Goal: Task Accomplishment & Management: Manage account settings

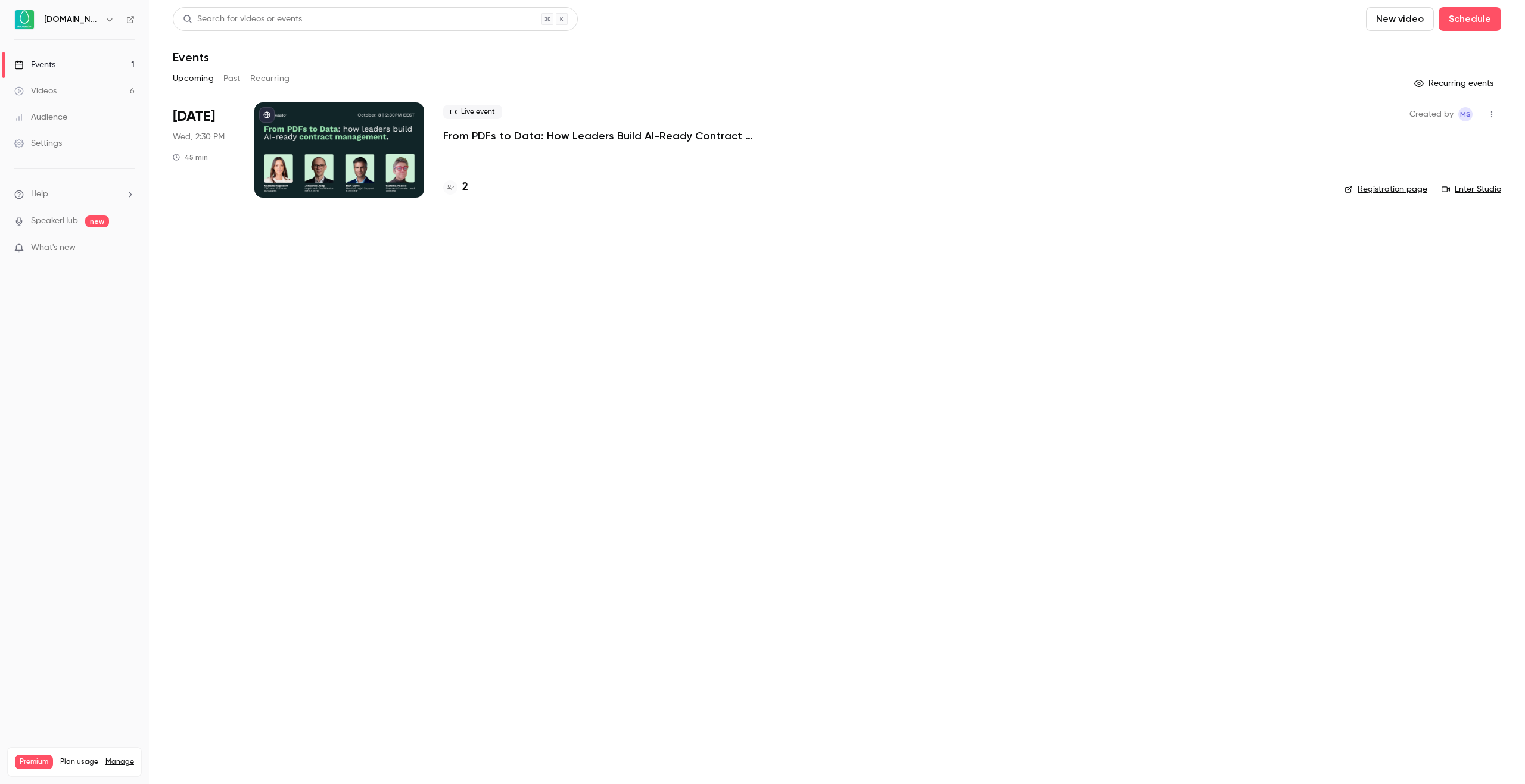
click at [523, 141] on p "From PDFs to Data: How Leaders Build AI-Ready Contract Management." at bounding box center [622, 135] width 357 height 15
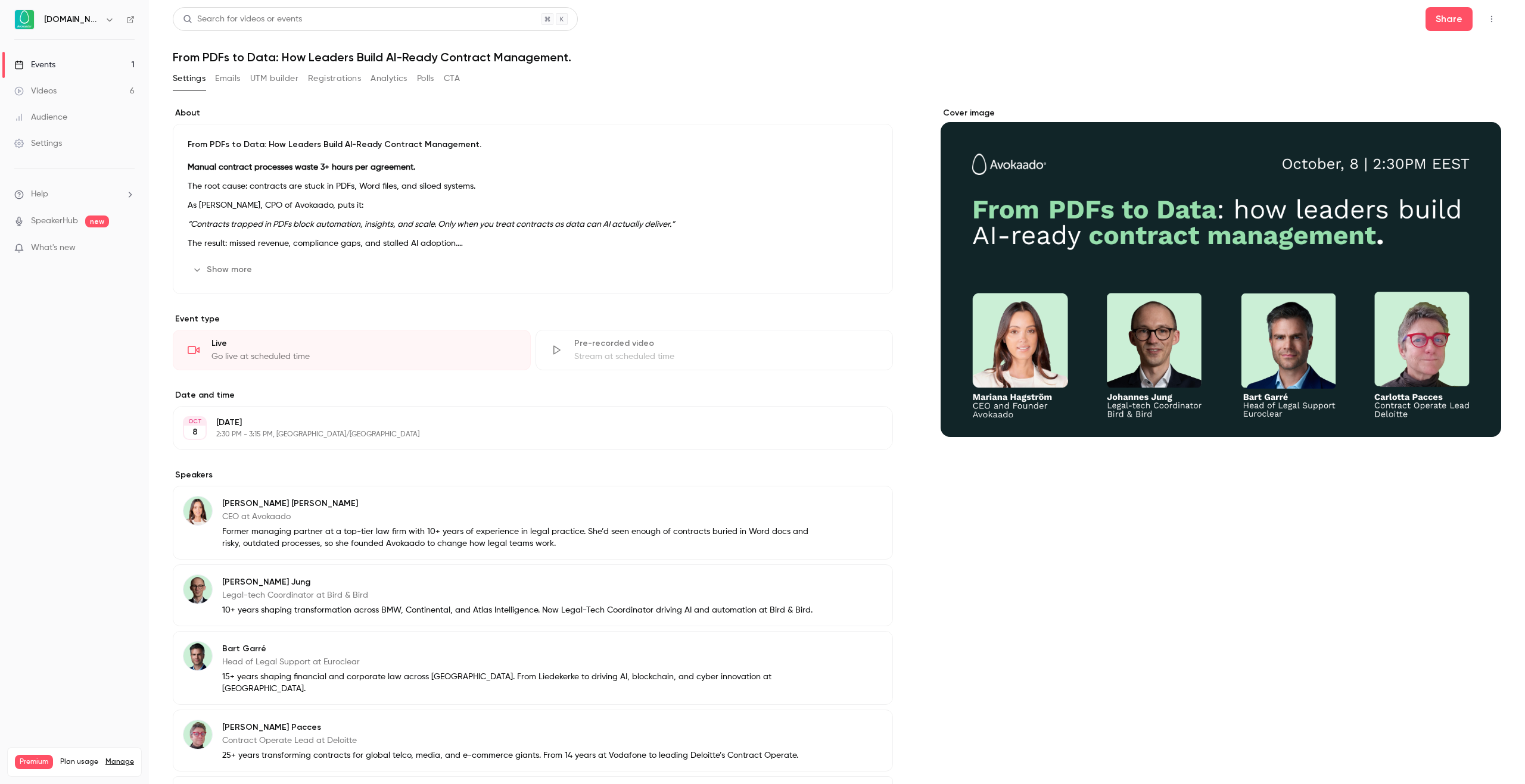
click at [331, 82] on button "Registrations" at bounding box center [334, 78] width 53 height 19
